Goal: Transaction & Acquisition: Subscribe to service/newsletter

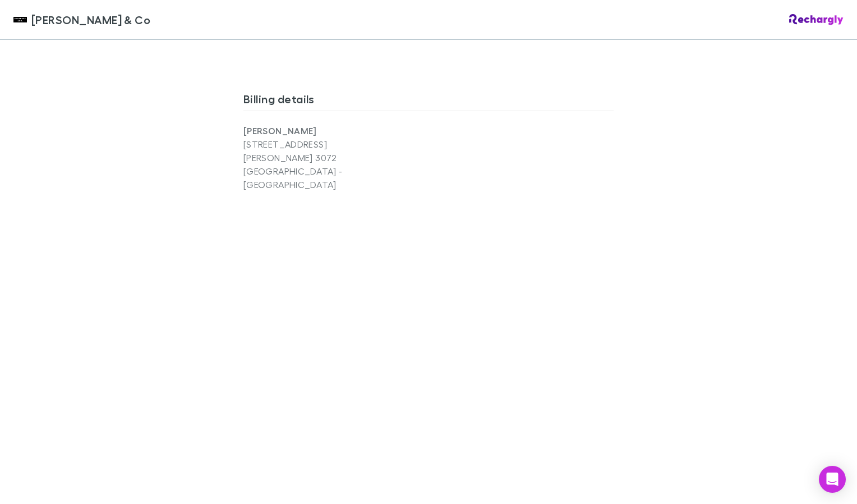
scroll to position [721, 0]
click at [215, 365] on div "Shaddock & Co Shaddock & Co Software subscriptions agreement Shaddock & Co has …" at bounding box center [428, 252] width 857 height 504
click at [796, 396] on div "Shaddock & Co Shaddock & Co Software subscriptions agreement Shaddock & Co has …" at bounding box center [428, 252] width 857 height 504
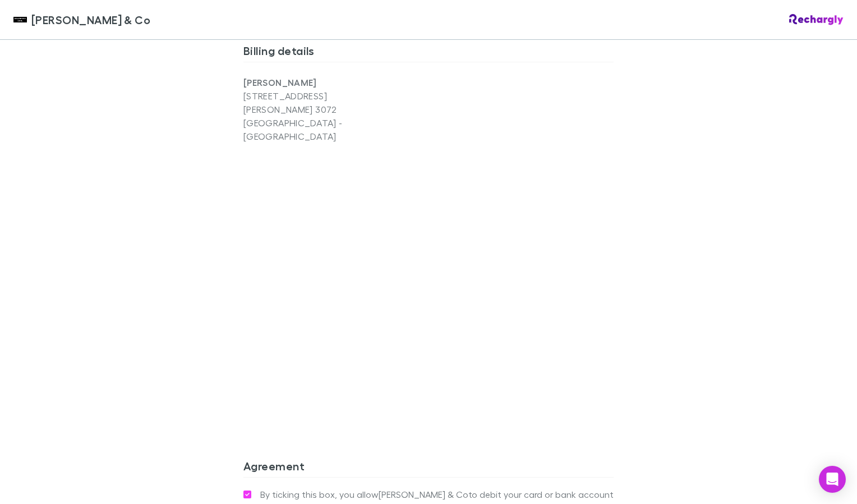
scroll to position [944, 0]
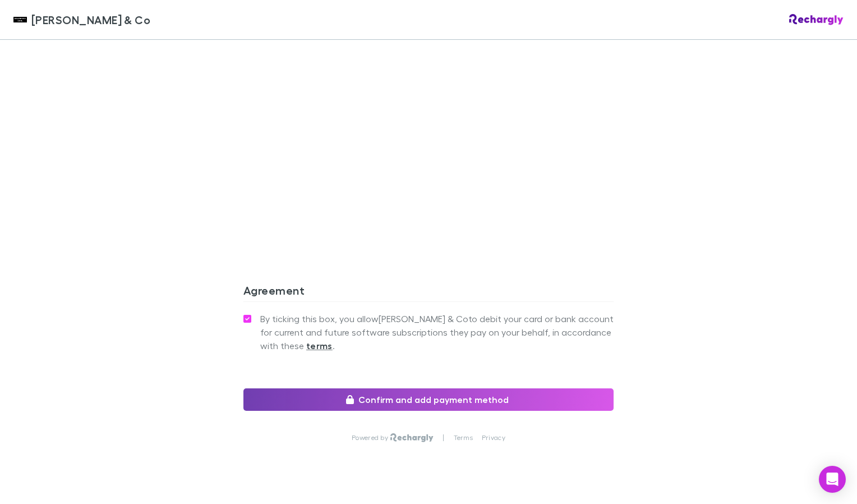
click at [415, 388] on button "Confirm and add payment method" at bounding box center [428, 399] width 370 height 22
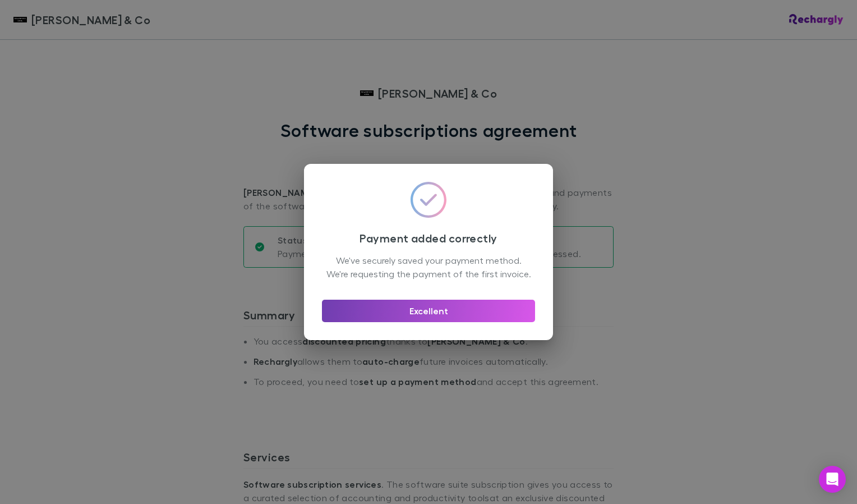
click at [429, 316] on button "Excellent" at bounding box center [428, 311] width 213 height 22
